Goal: Obtain resource: Obtain resource

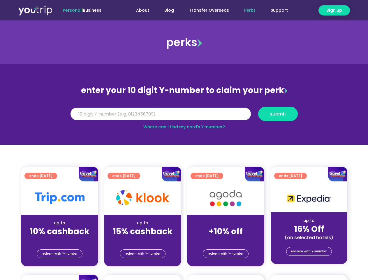
click at [184, 140] on section "enter your 10 digit Y-number to claim your perk Y Number submit Where can I fin…" at bounding box center [184, 104] width 368 height 81
click at [335, 10] on span "Sign up" at bounding box center [335, 10] width 16 height 6
click at [184, 114] on input "Y Number" at bounding box center [161, 114] width 181 height 13
click at [278, 114] on span "submit" at bounding box center [278, 114] width 16 height 4
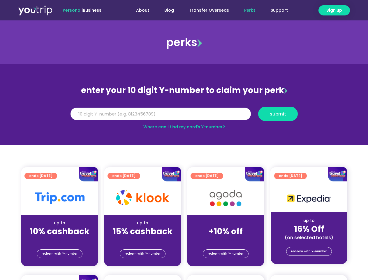
click at [278, 114] on span "submit" at bounding box center [278, 114] width 16 height 4
click at [60, 254] on span "redeem with Y-number" at bounding box center [60, 254] width 36 height 8
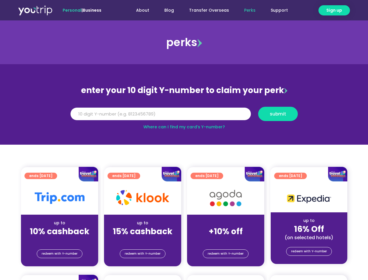
scroll to position [64, 0]
